Goal: Information Seeking & Learning: Learn about a topic

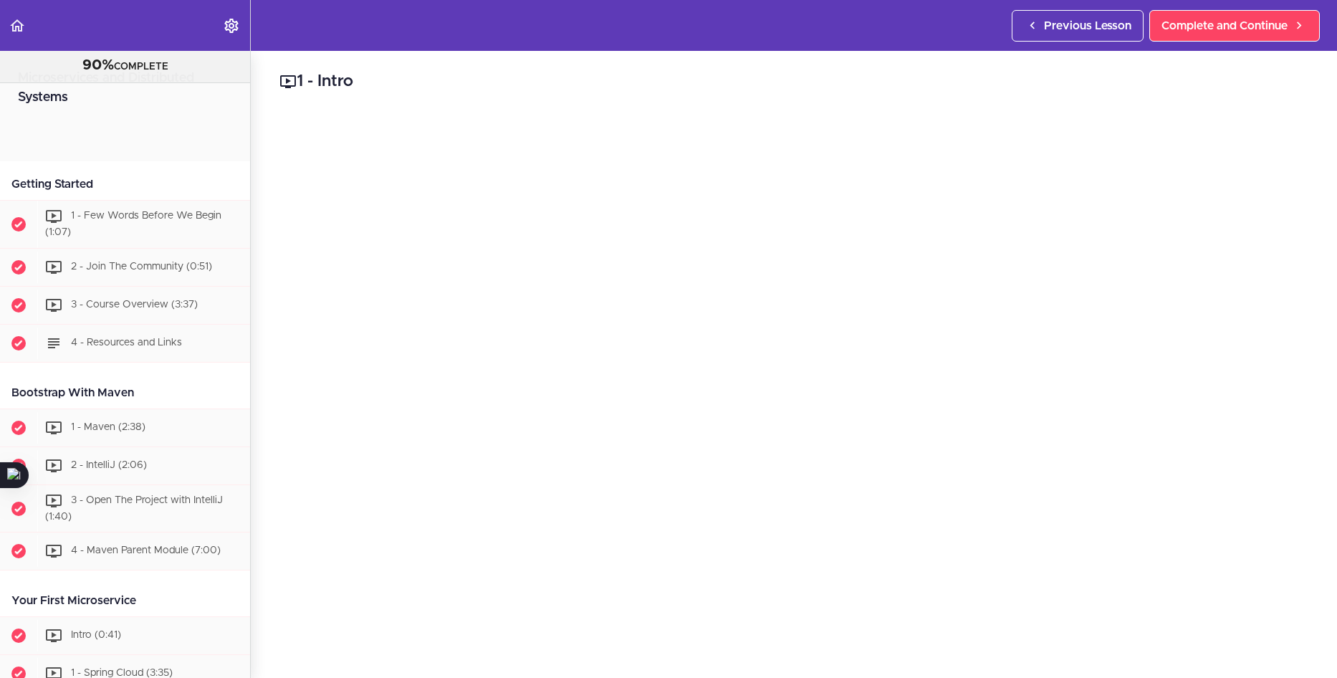
scroll to position [3827, 0]
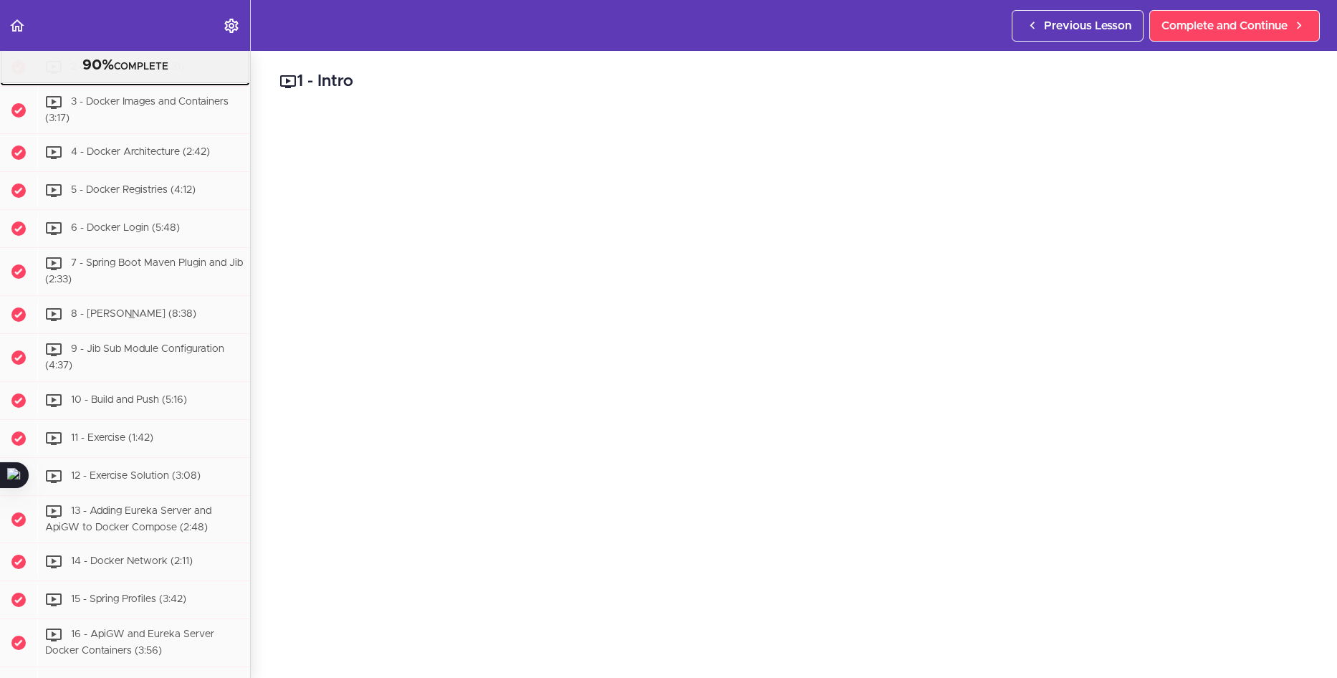
click at [165, 72] on span "2 - What is Docker (1:31)" at bounding box center [127, 67] width 113 height 10
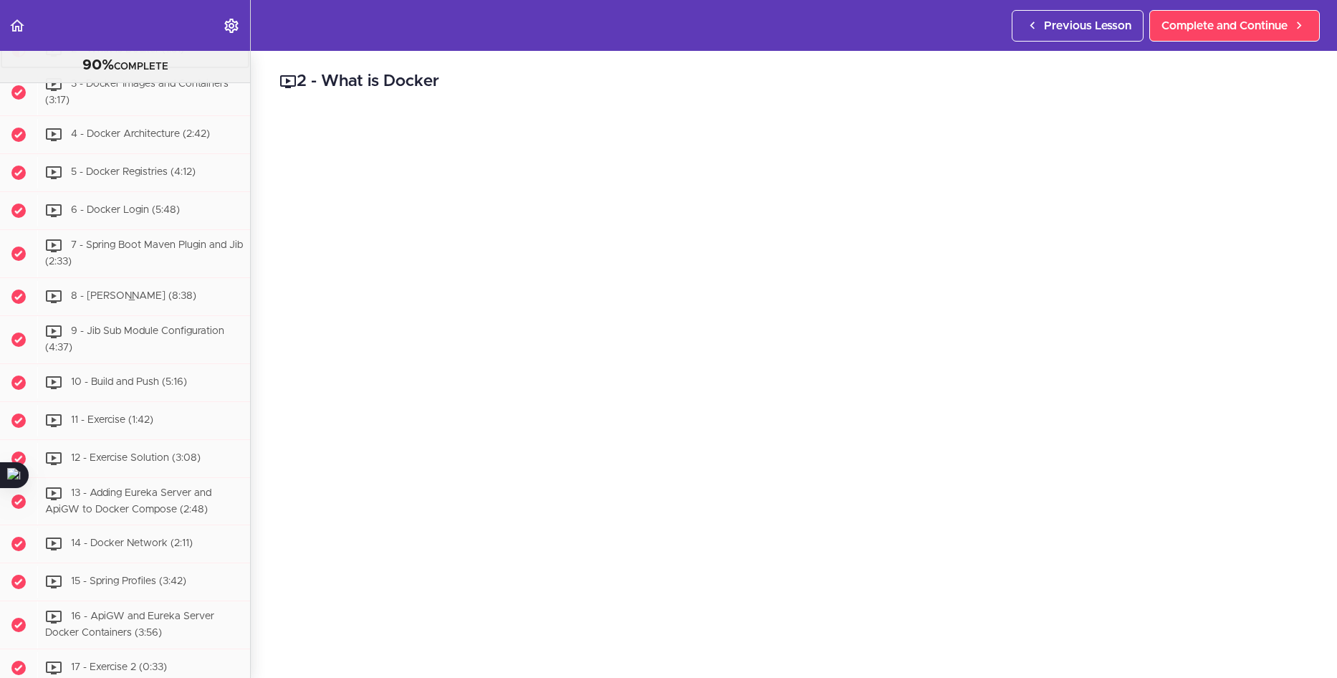
scroll to position [3865, 0]
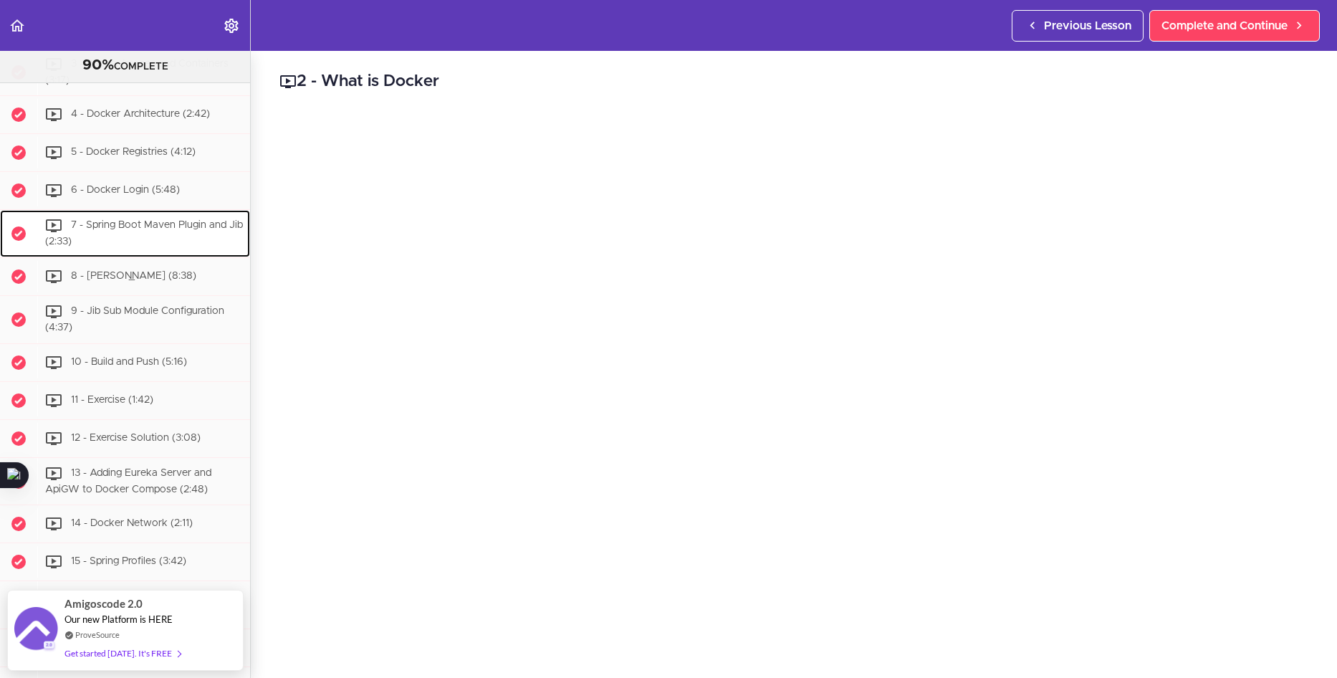
click at [158, 257] on div "7 - Spring Boot Maven Plugin and Jib (2:33)" at bounding box center [143, 233] width 213 height 47
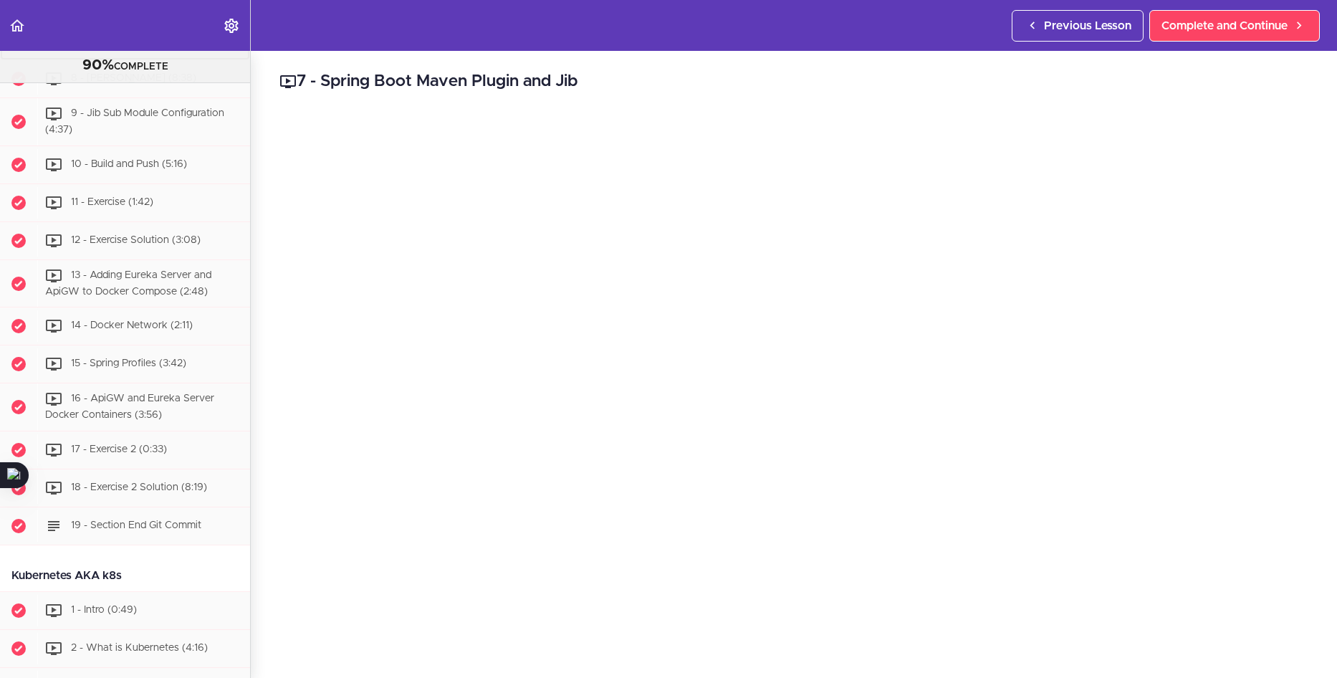
scroll to position [4065, 0]
click at [141, 92] on div "8 - [PERSON_NAME] (8:38)" at bounding box center [143, 77] width 213 height 32
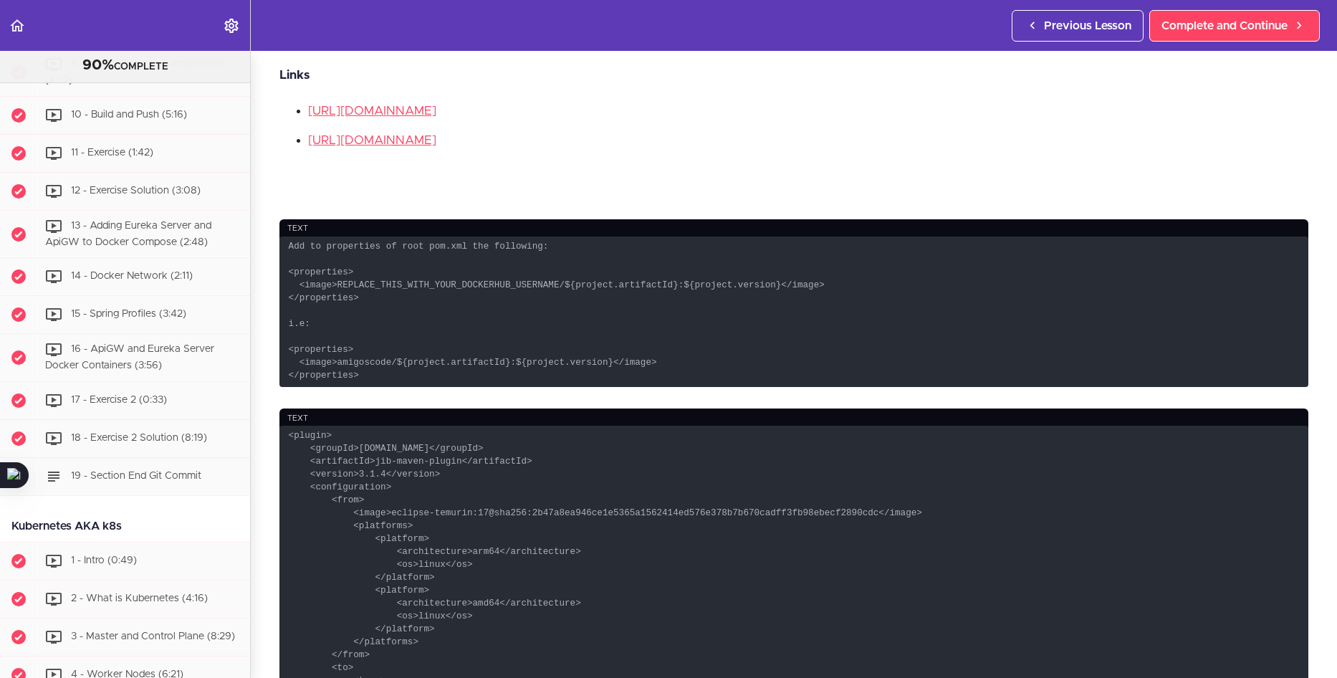
scroll to position [717, 0]
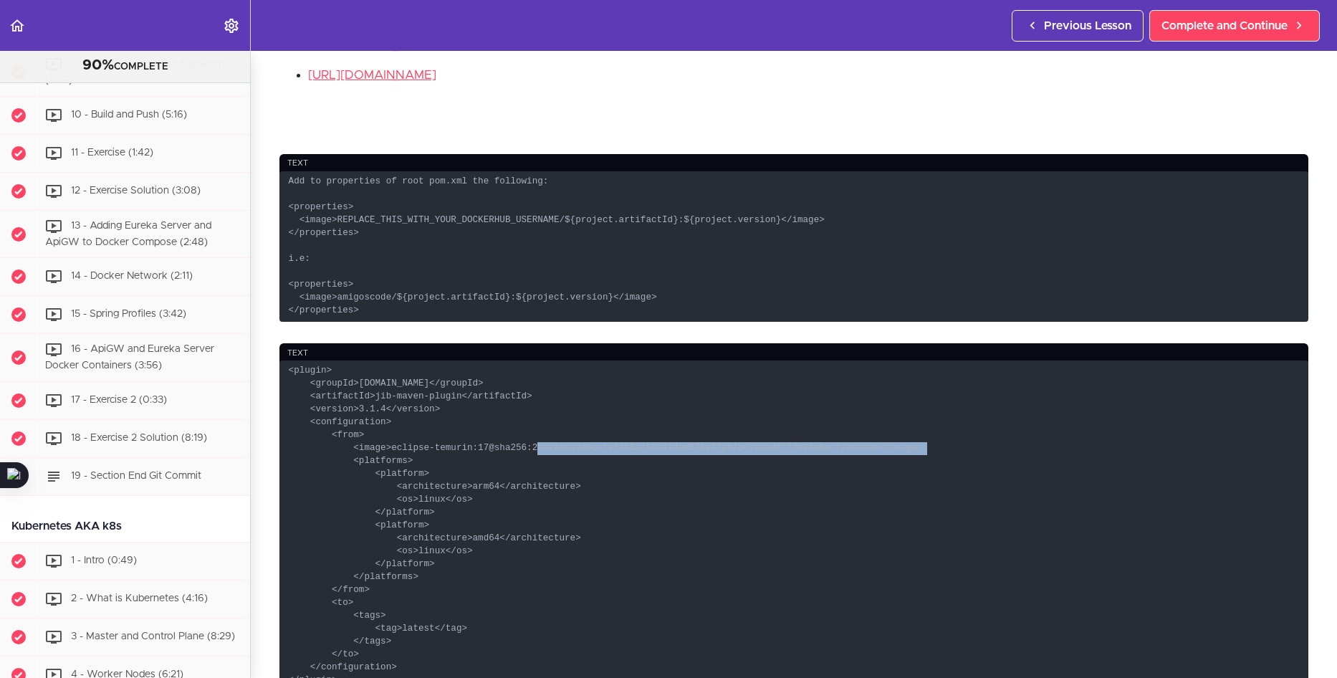
drag, startPoint x: 496, startPoint y: 469, endPoint x: 831, endPoint y: 467, distance: 334.7
click at [831, 467] on code "<plugin> <groupId>[DOMAIN_NAME]</groupId> <artifactId>jib-maven-plugin</artifac…" at bounding box center [794, 526] width 1029 height 331
copy code "@sha256:2b47a8ea946ce1e5365a1562414ed576e378b7b670cadff3fb98ebecf2890cdc"
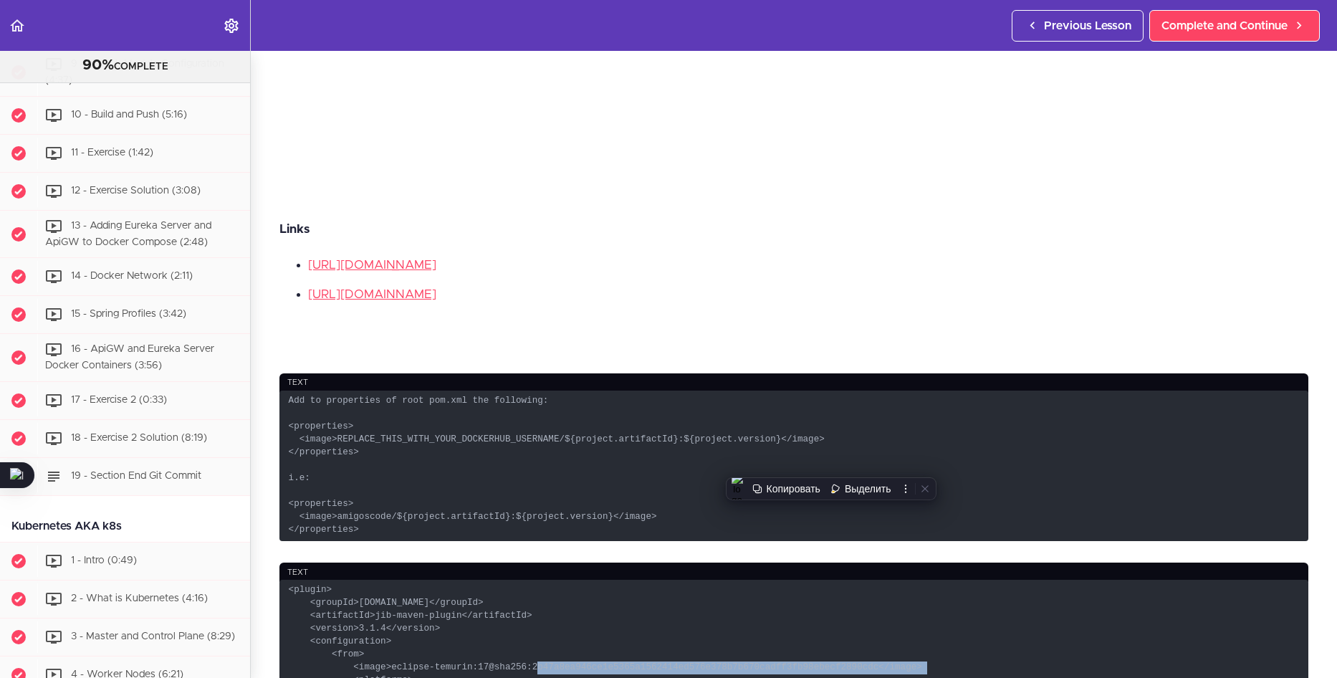
scroll to position [0, 0]
